Goal: Task Accomplishment & Management: Manage account settings

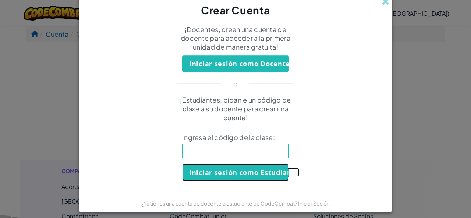
click at [242, 173] on button "Iniciar sesión como Estudiante" at bounding box center [235, 172] width 107 height 17
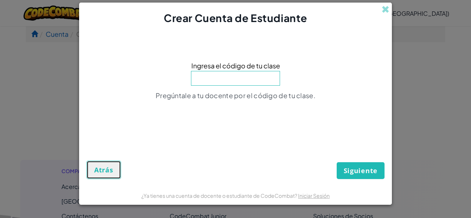
click at [109, 170] on span "Atrás" at bounding box center [103, 170] width 19 height 9
